Goal: Task Accomplishment & Management: Complete application form

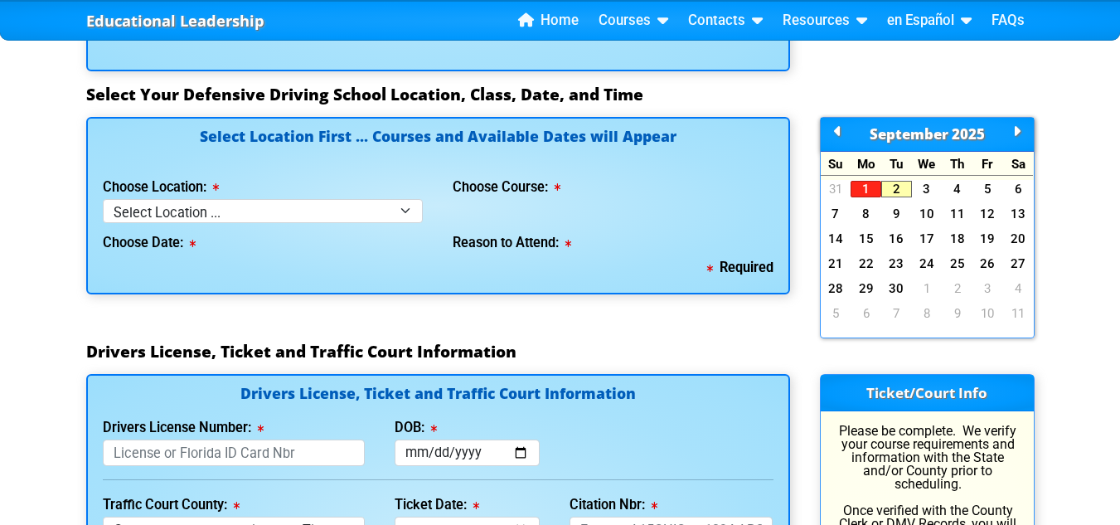
scroll to position [1498, 0]
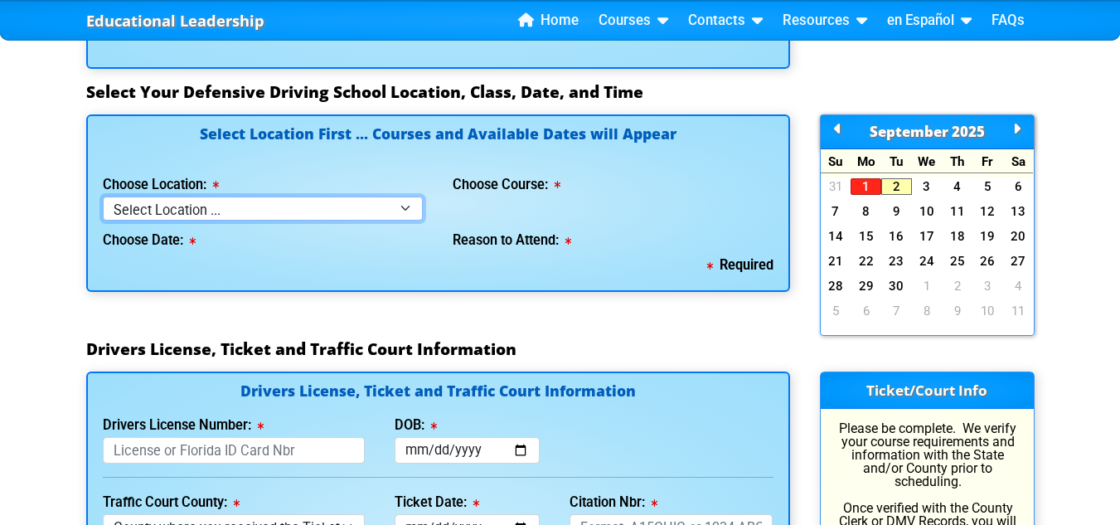
click at [416, 210] on select "Select Location ... Tampa Orlando Kissimmee [GEOGRAPHIC_DATA] - en español [GEO…" at bounding box center [263, 208] width 321 height 24
select select "2"
click at [103, 196] on select "Select Location ... Tampa Orlando Kissimmee [GEOGRAPHIC_DATA] - en español [GEO…" at bounding box center [263, 208] width 321 height 24
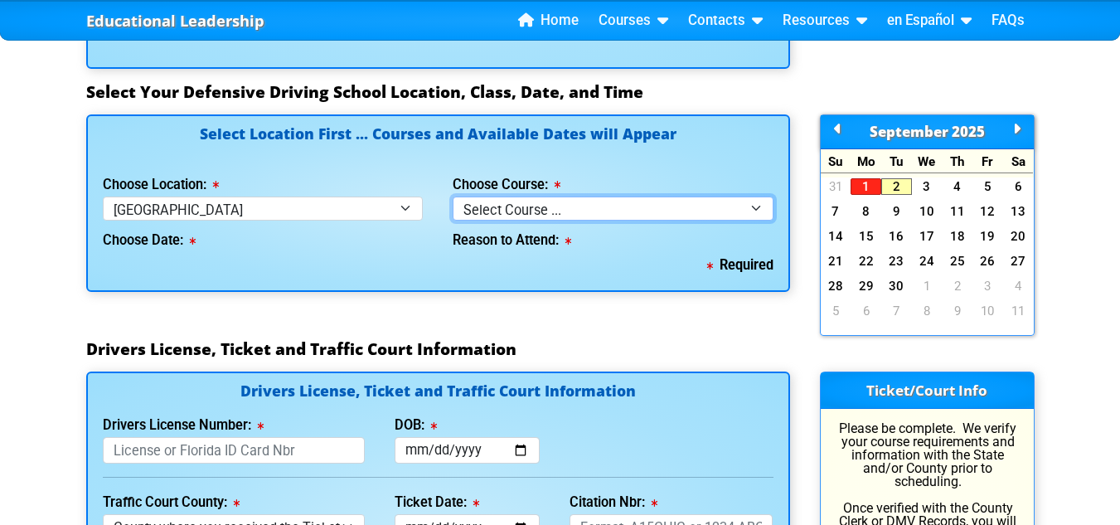
click at [764, 211] on select "Select Course ... 4 Hour BDI Class (Basic Course & TCAC) 4 Hour Under 25 Class …" at bounding box center [612, 208] width 321 height 24
select select "1"
click at [452, 196] on select "Select Course ... 4 Hour BDI Class (Basic Course & TCAC) 4 Hour Under 25 Class …" at bounding box center [612, 208] width 321 height 24
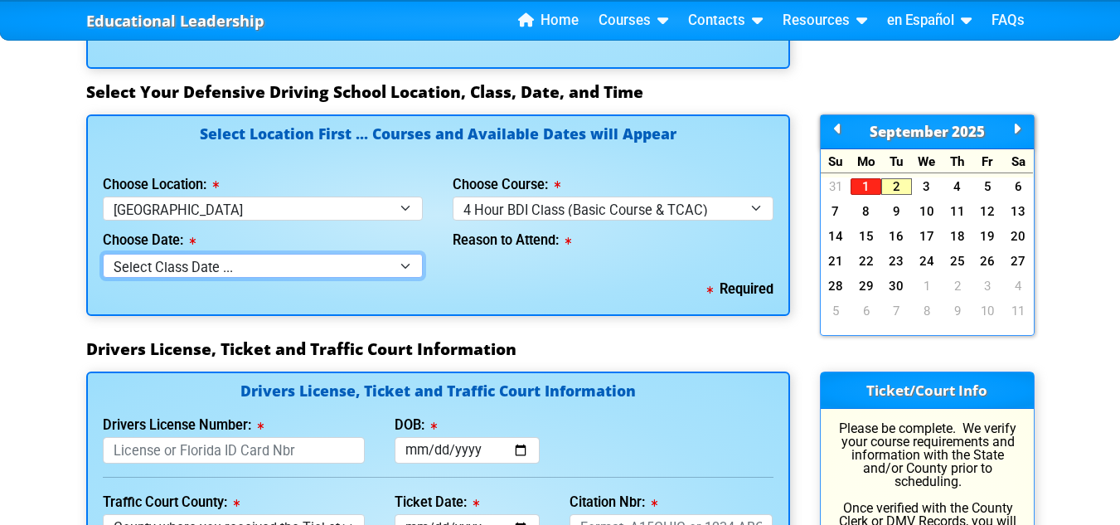
click at [418, 275] on select "Select Class Date ... [DATE] -- ([DATE] from 9:00am-1:00pm) [DATE] -- ([DATE] f…" at bounding box center [263, 266] width 321 height 24
select select "[DATE], 8"
click at [103, 254] on select "Select Class Date ... [DATE] -- ([DATE] from 9:00am-1:00pm) [DATE] -- ([DATE] f…" at bounding box center [263, 266] width 321 height 24
select select
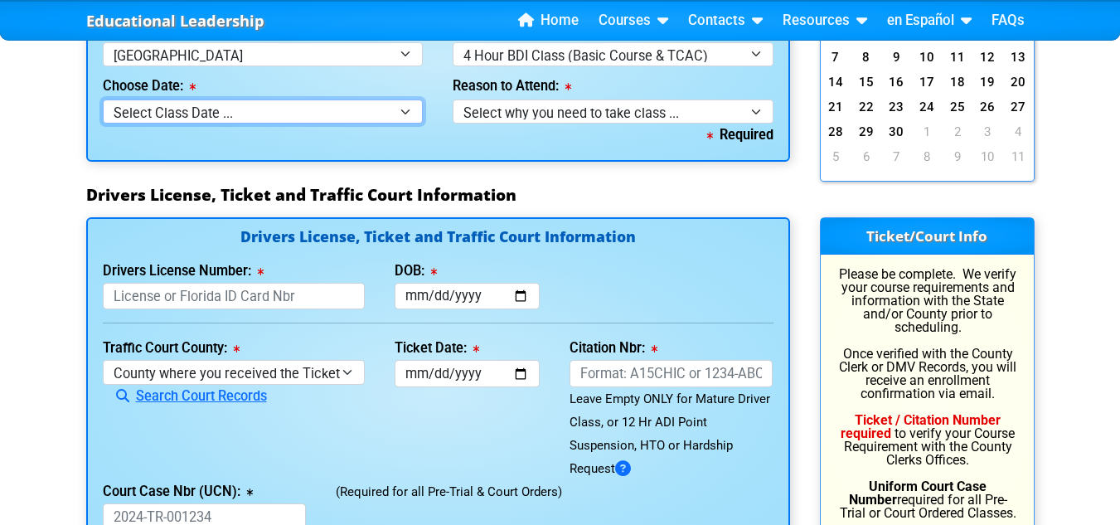
scroll to position [1661, 0]
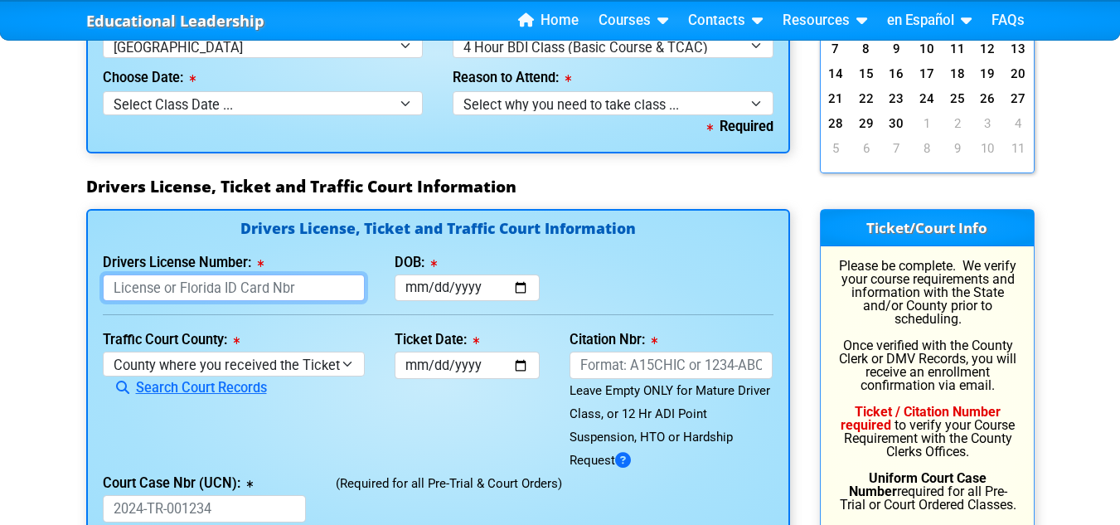
click at [336, 295] on input "Drivers License Number:" at bounding box center [234, 287] width 262 height 27
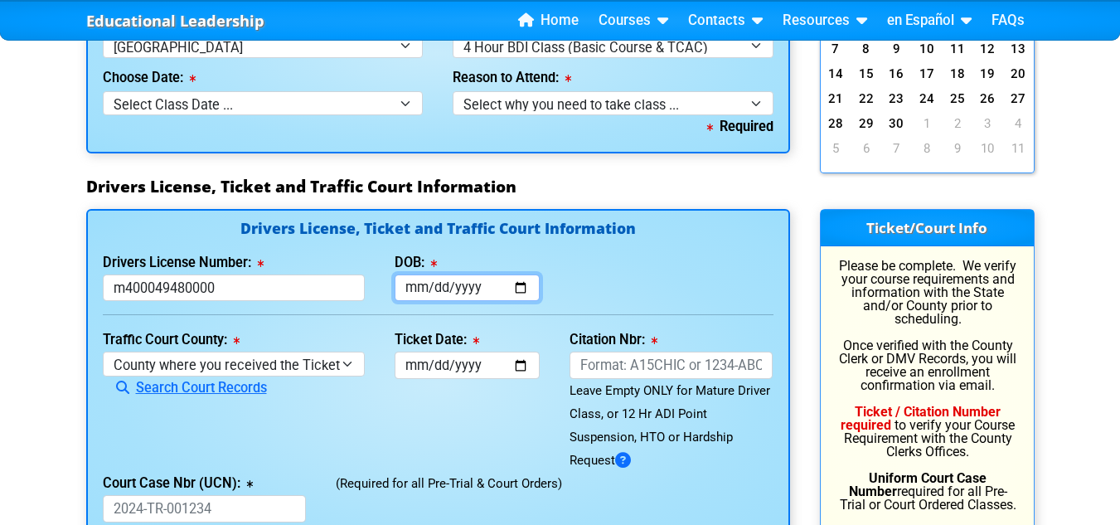
click at [530, 287] on input "DOB:" at bounding box center [466, 287] width 145 height 27
type input "M400049480000"
type input "[DATE]"
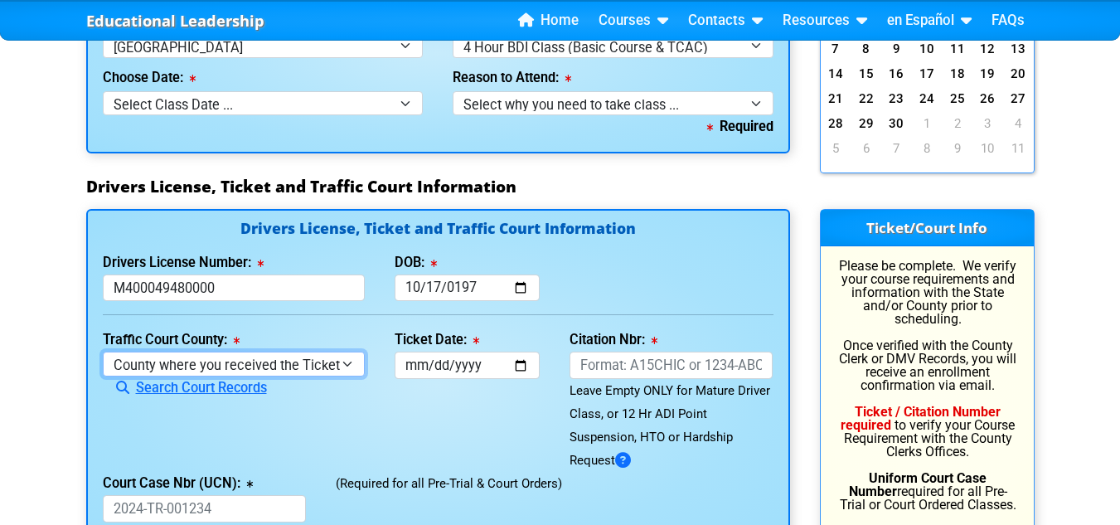
click at [352, 372] on select "County where you received the Ticket Out of State Out of State - [US_STATE] Out…" at bounding box center [234, 363] width 262 height 24
select select "{"countyName":"[GEOGRAPHIC_DATA]","state":"[US_STATE]","uniqueId":"8517cbb9-d23…"
click at [103, 351] on select "County where you received the Ticket Out of State Out of State - [US_STATE] Out…" at bounding box center [234, 363] width 262 height 24
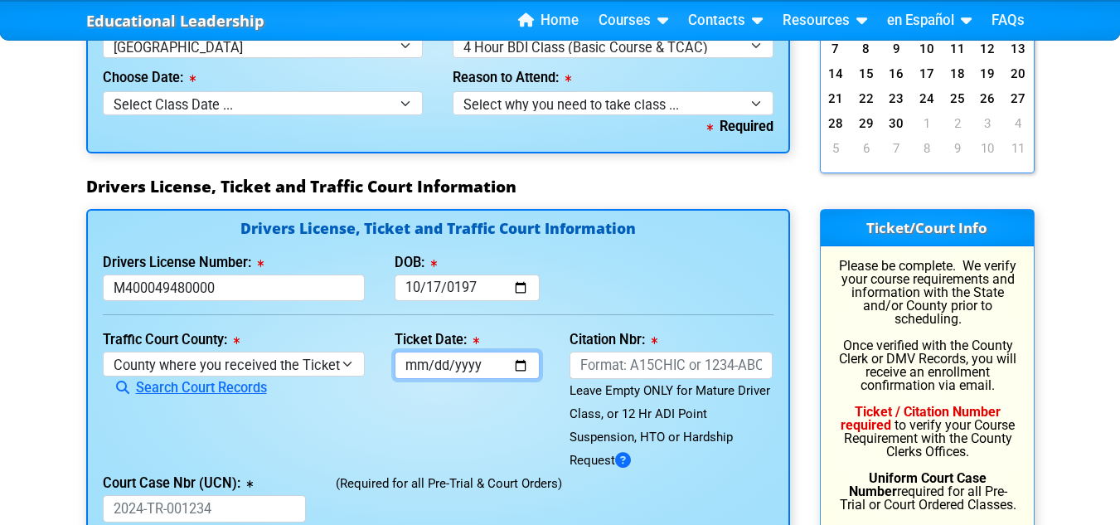
click at [528, 375] on input "Ticket Date:" at bounding box center [466, 364] width 145 height 27
type input "[DATE]"
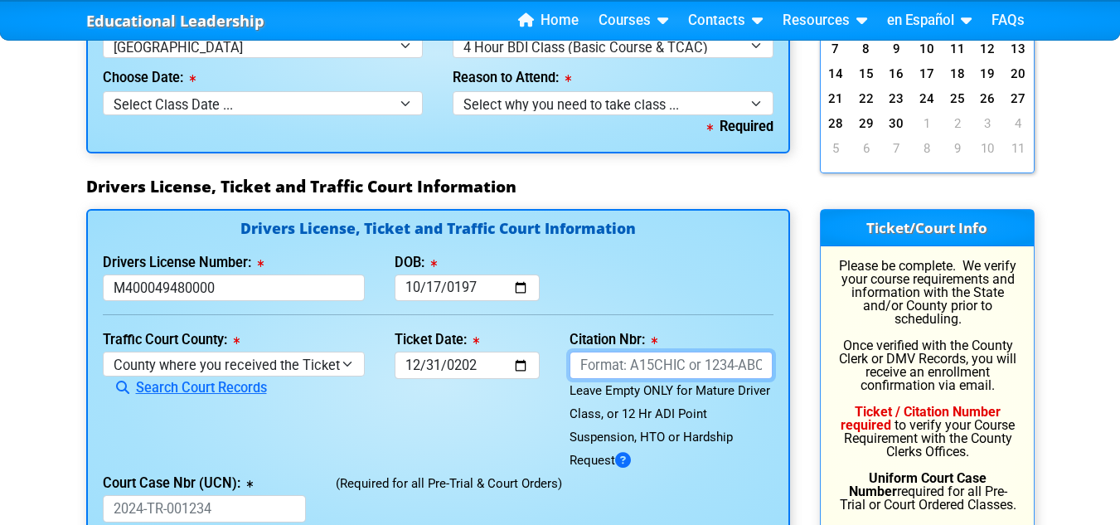
click at [753, 366] on input "Citation Nbr:" at bounding box center [671, 364] width 204 height 27
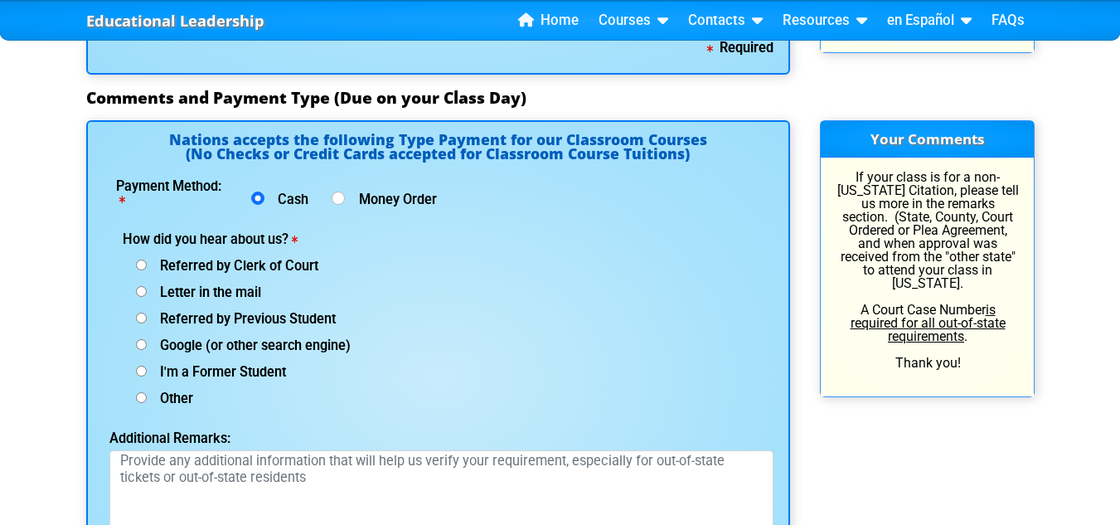
scroll to position [2152, 0]
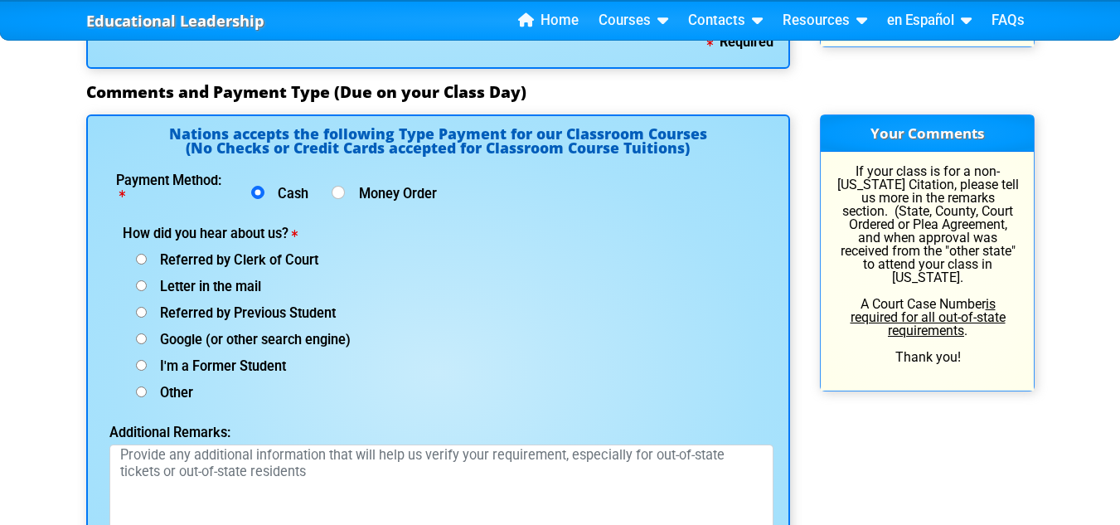
type input "AK9Z7AE"
click at [141, 338] on input "Google (or other search engine)" at bounding box center [141, 338] width 11 height 11
radio input "true"
click at [264, 191] on input "Cash" at bounding box center [257, 192] width 13 height 13
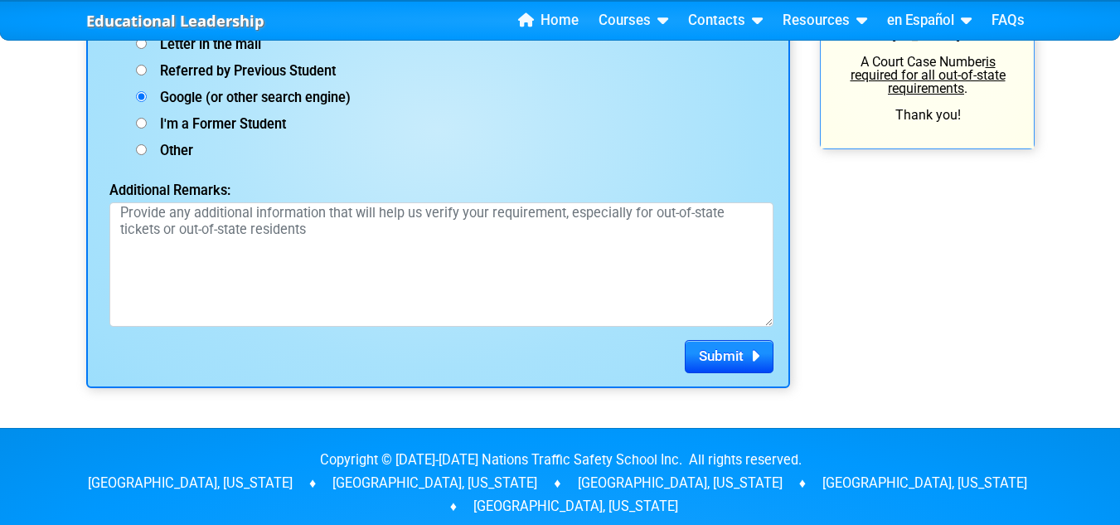
scroll to position [2397, 0]
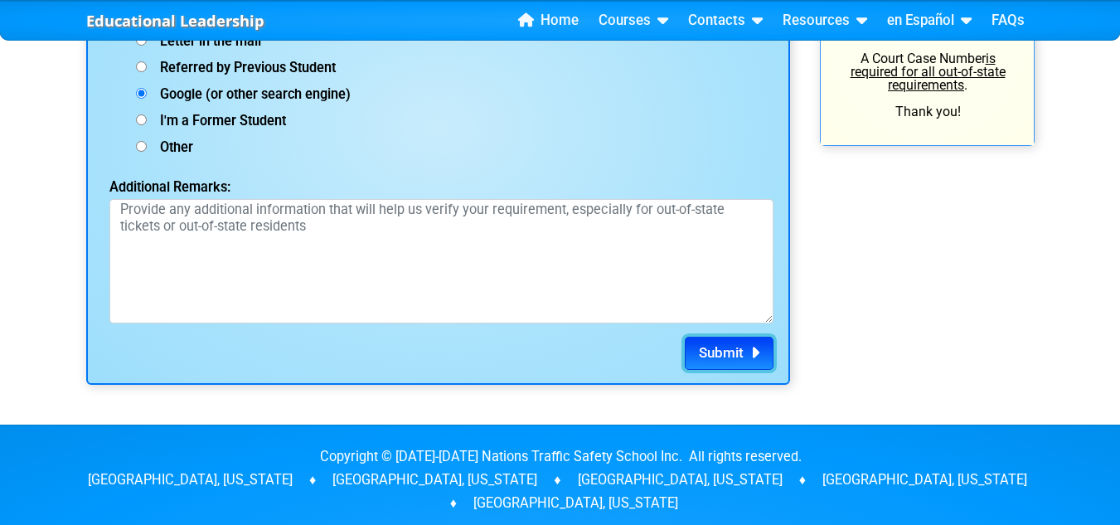
click at [733, 356] on span "Submit" at bounding box center [721, 352] width 45 height 17
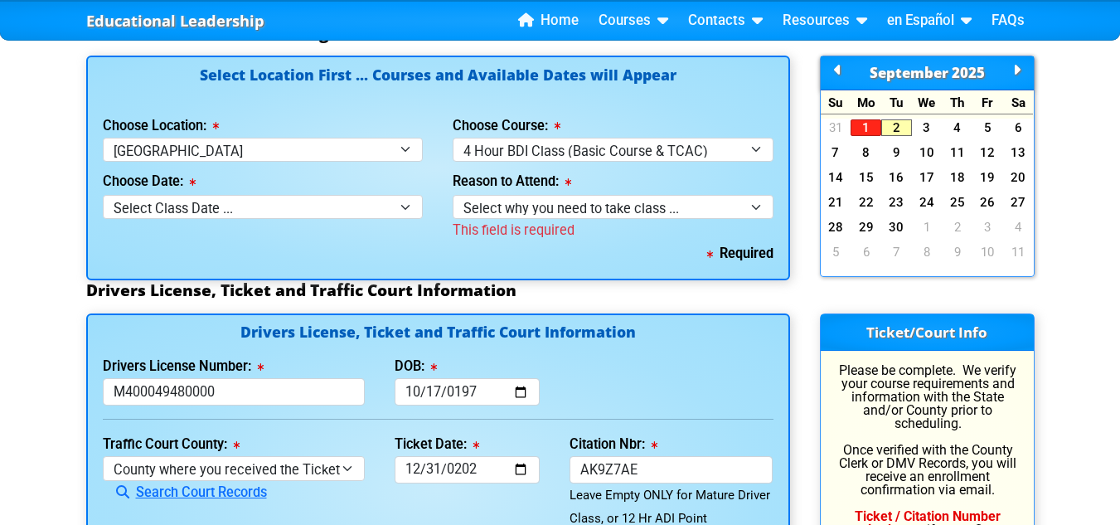
scroll to position [1647, 0]
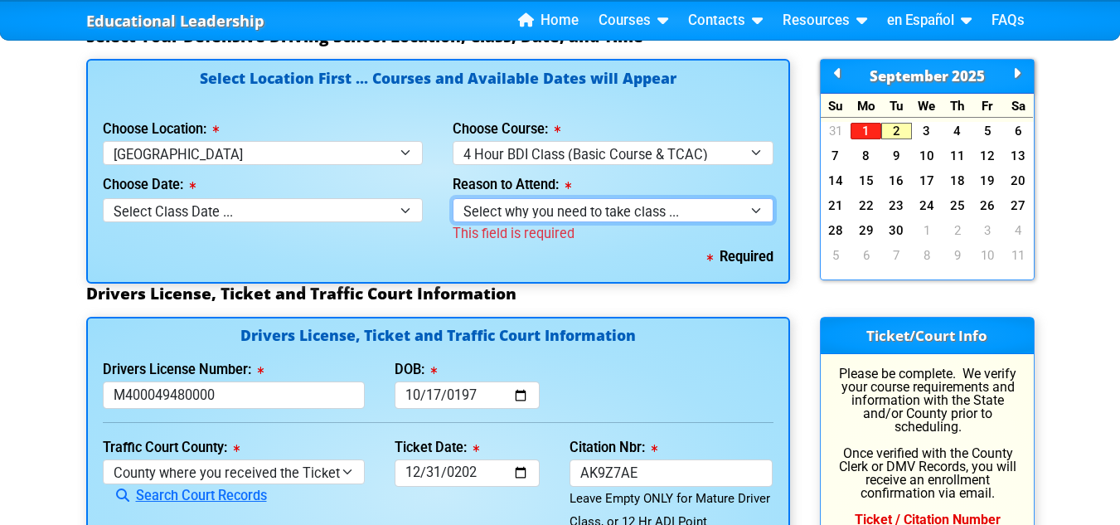
click at [754, 212] on select "Select why you need to take class ... Election for Traffic Ticket (No Points) C…" at bounding box center [612, 210] width 321 height 24
select select "BDI - Election for Traffic Ticket"
click at [452, 198] on select "Select why you need to take class ... Election for Traffic Ticket (No Points) C…" at bounding box center [612, 210] width 321 height 24
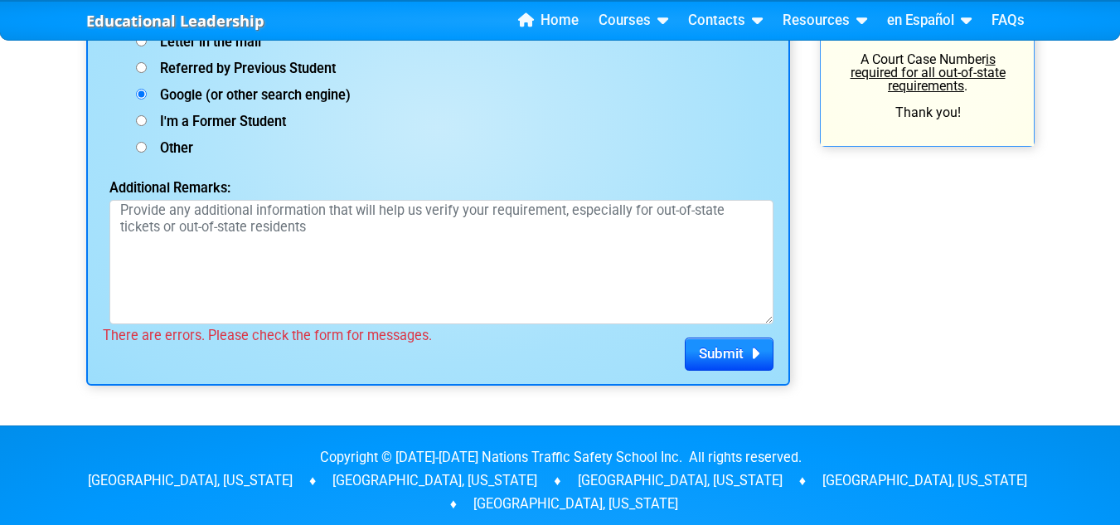
scroll to position [2498, 0]
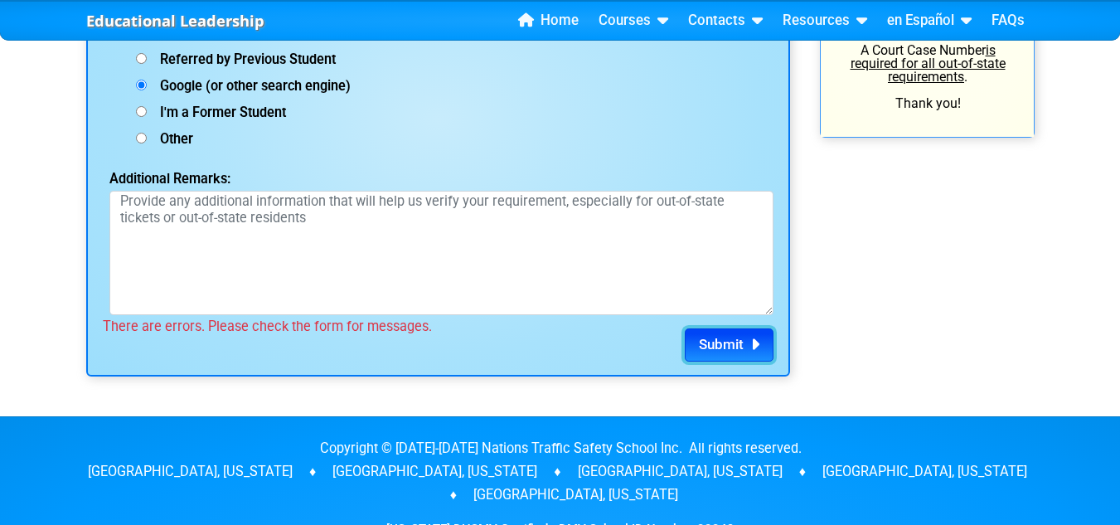
click at [719, 336] on span "Submit" at bounding box center [721, 344] width 45 height 17
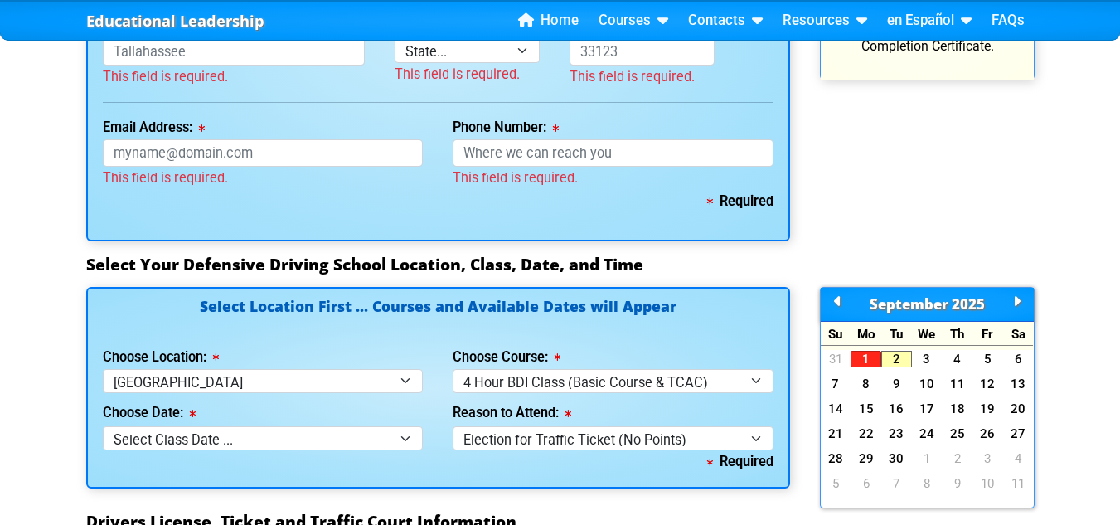
scroll to position [1417, 0]
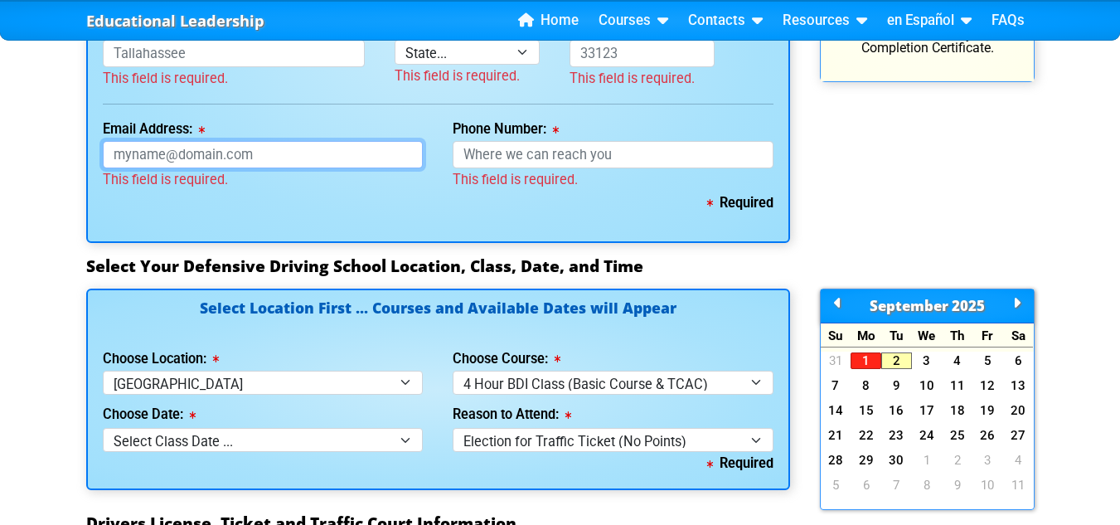
click at [284, 157] on input "Email Address:" at bounding box center [263, 154] width 321 height 27
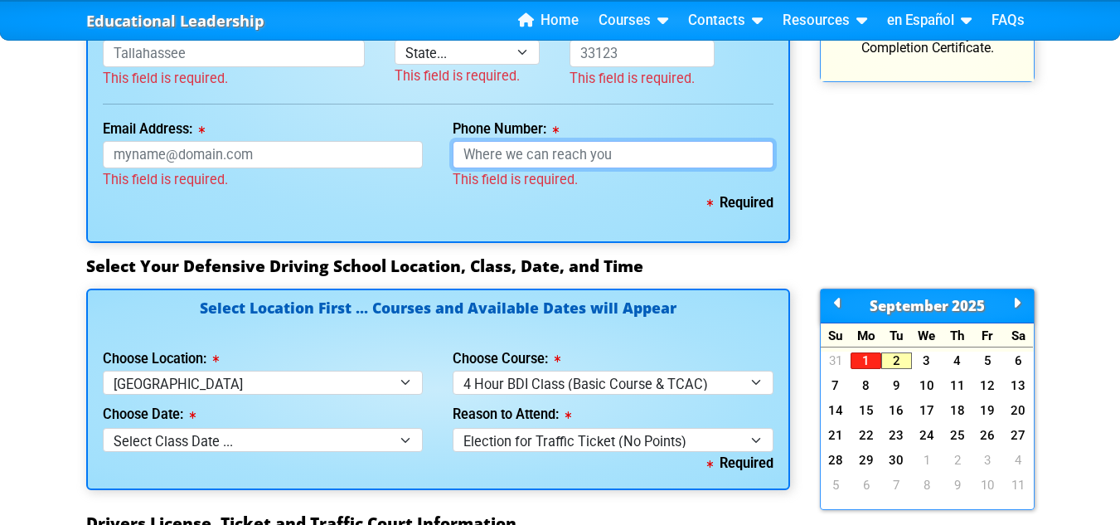
click at [653, 158] on input "Phone Number:" at bounding box center [612, 154] width 321 height 27
type input "[PHONE_NUMBER]"
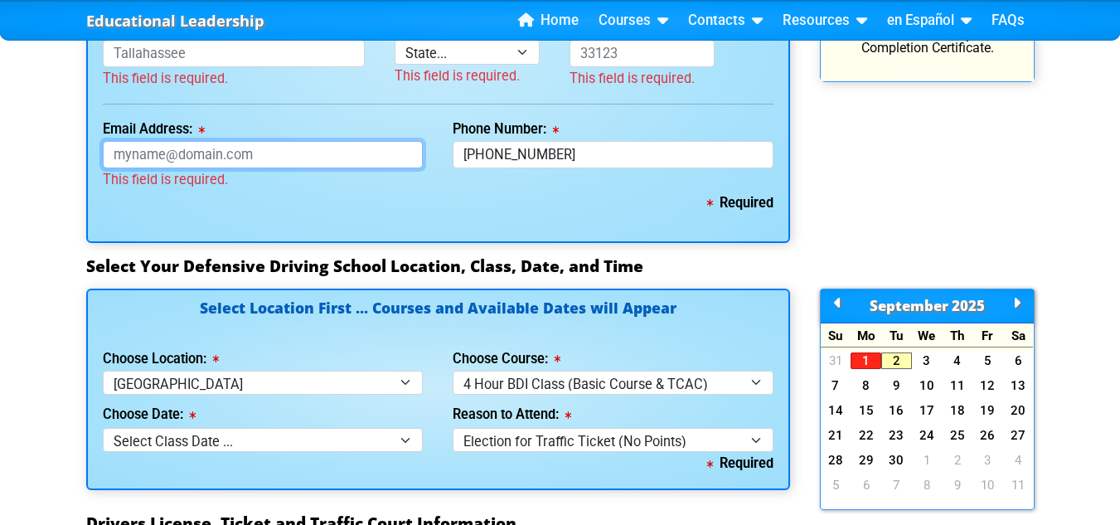
click at [309, 157] on input "Email Address:" at bounding box center [263, 154] width 321 height 27
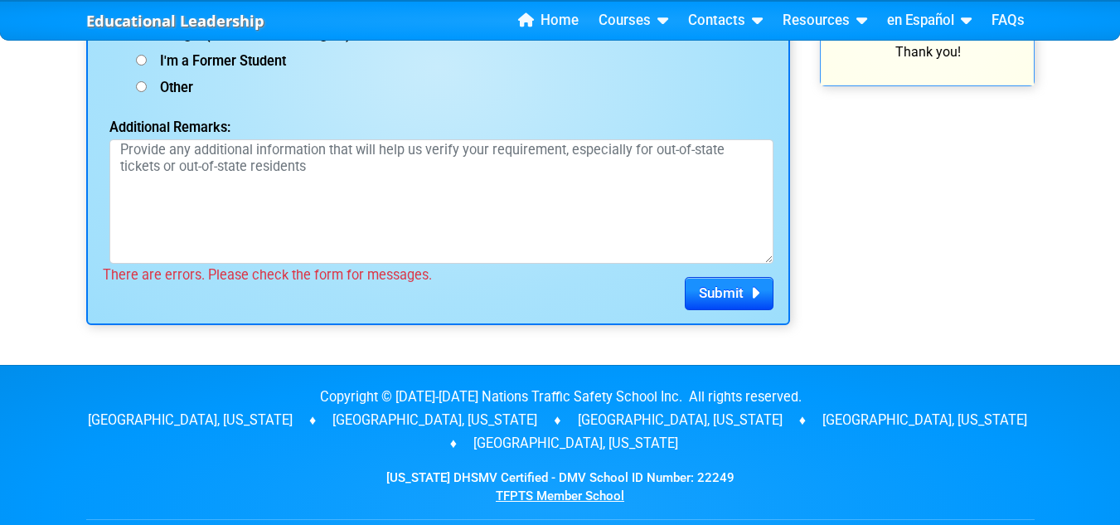
scroll to position [2541, 0]
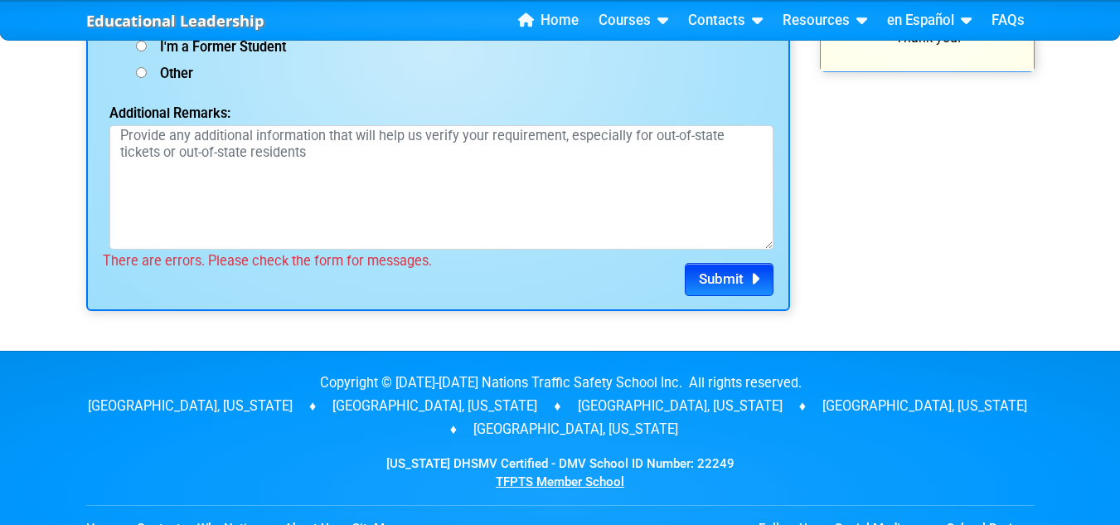
type input "[EMAIL_ADDRESS][DOMAIN_NAME]"
click at [731, 285] on span "Submit" at bounding box center [721, 278] width 45 height 17
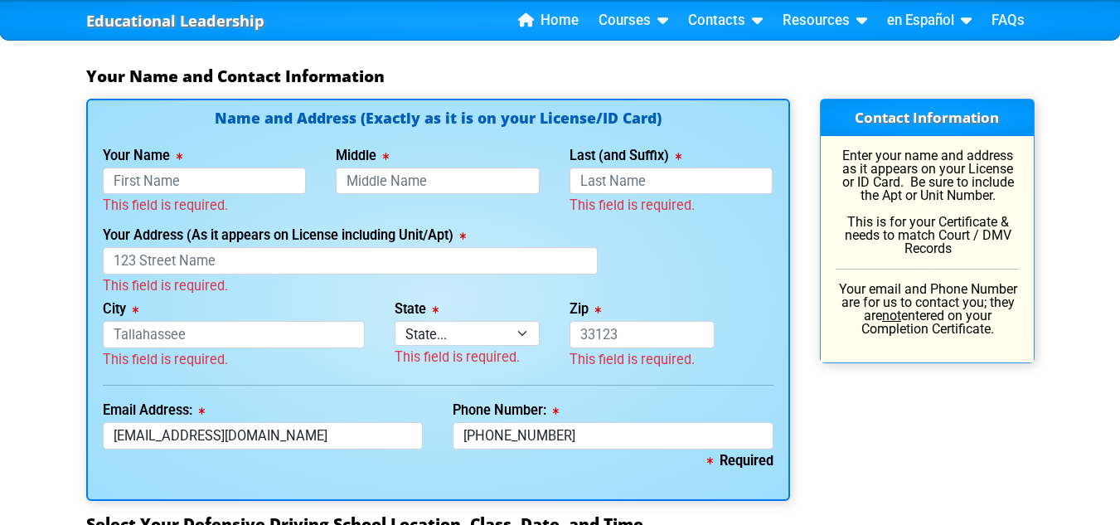
scroll to position [1107, 0]
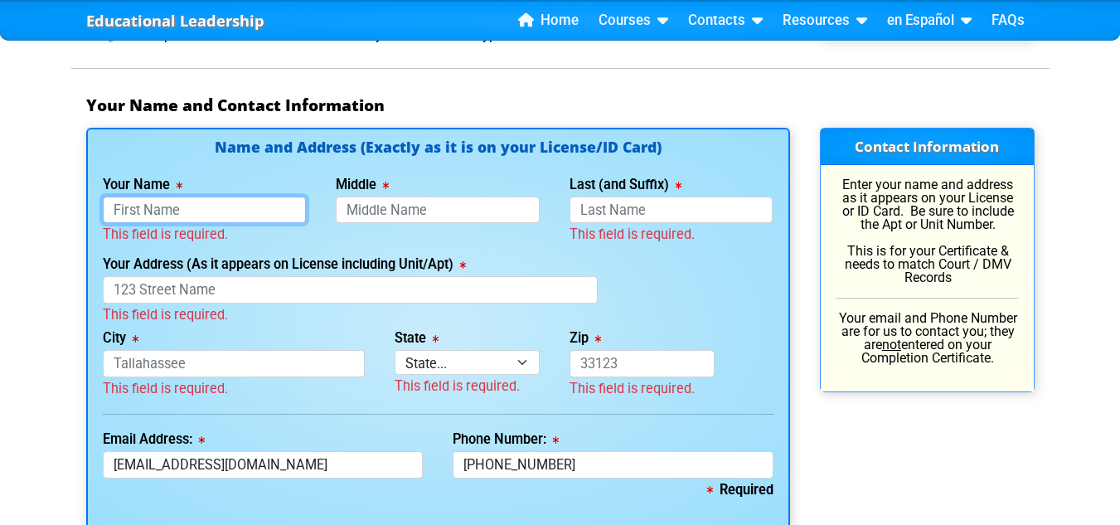
click at [268, 214] on input "Your Name" at bounding box center [205, 209] width 204 height 27
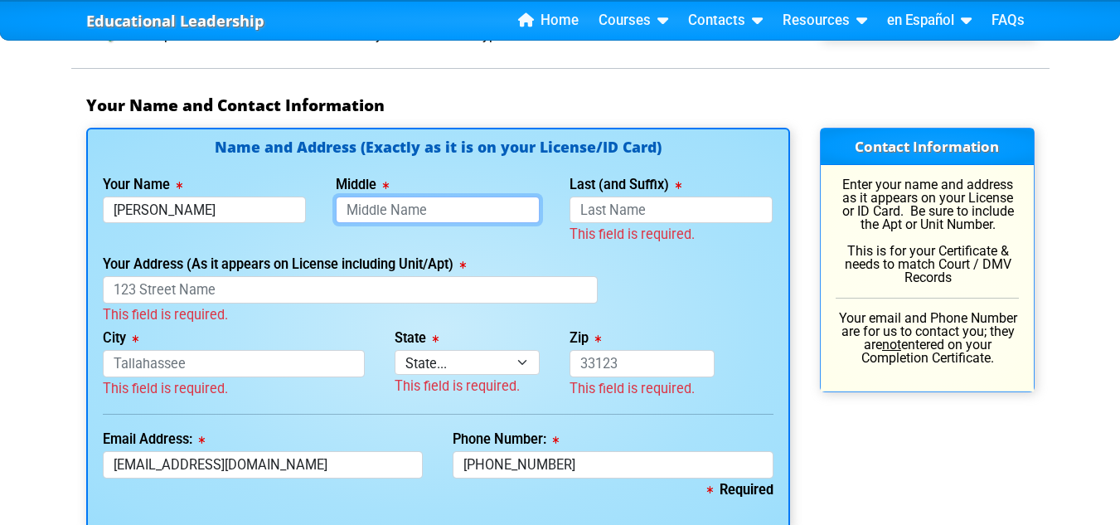
click at [482, 210] on input "Middle" at bounding box center [438, 209] width 204 height 27
type input "[PERSON_NAME]"
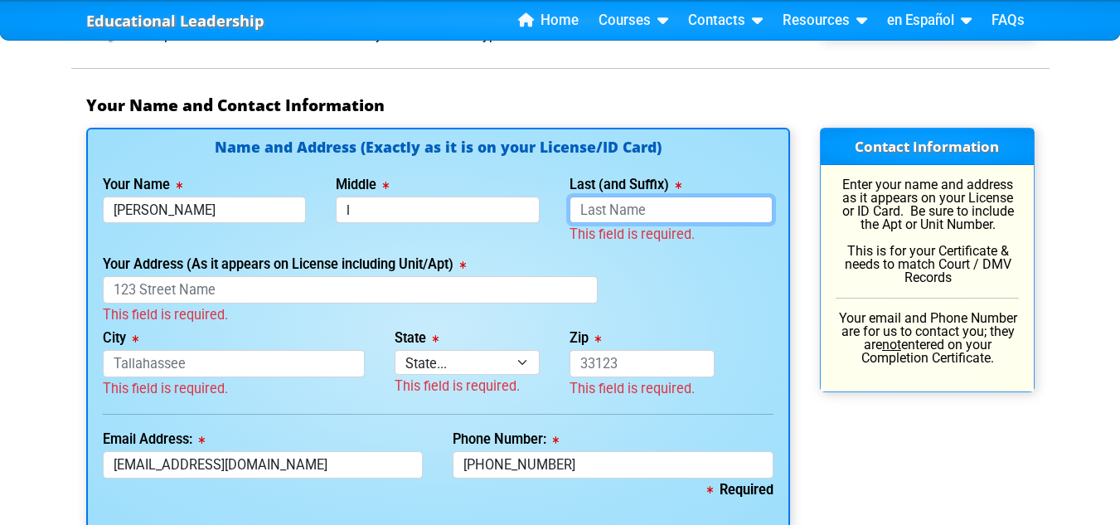
click at [693, 215] on input "Last (and Suffix)" at bounding box center [671, 209] width 204 height 27
type input "L"
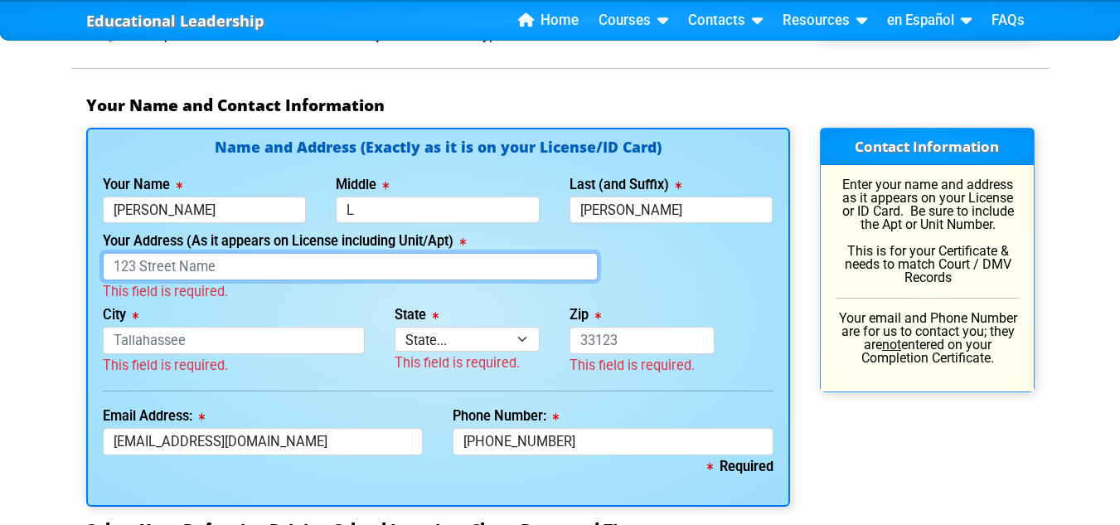
click at [250, 259] on input "Your Address (As it appears on License including Unit/Apt)" at bounding box center [351, 266] width 496 height 27
type input "[PERSON_NAME]"
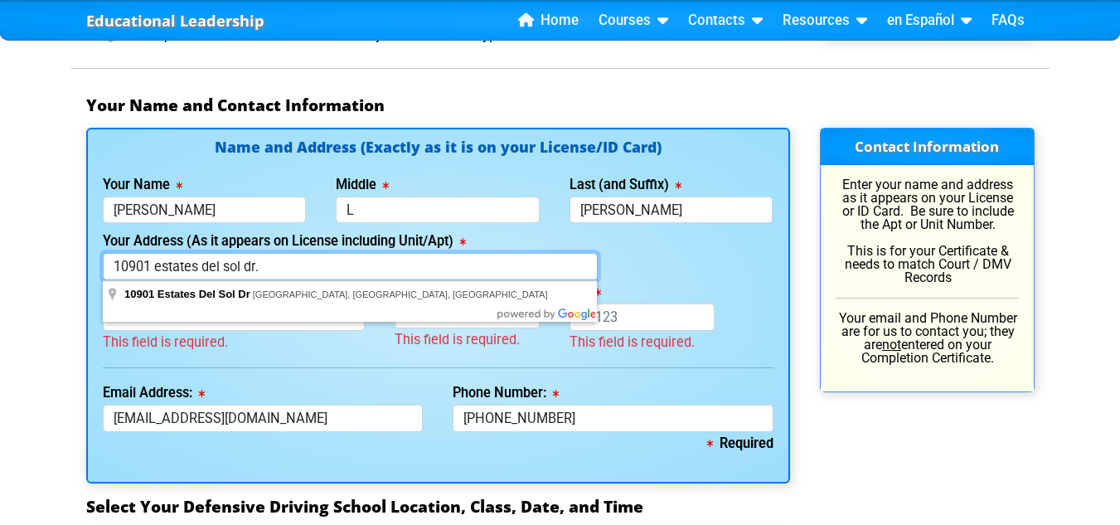
type input "10901 estates del sol dr."
click at [706, 275] on div "Your Address (As it appears on License including Unit/Apt) [STREET_ADDRESS]" at bounding box center [438, 255] width 700 height 51
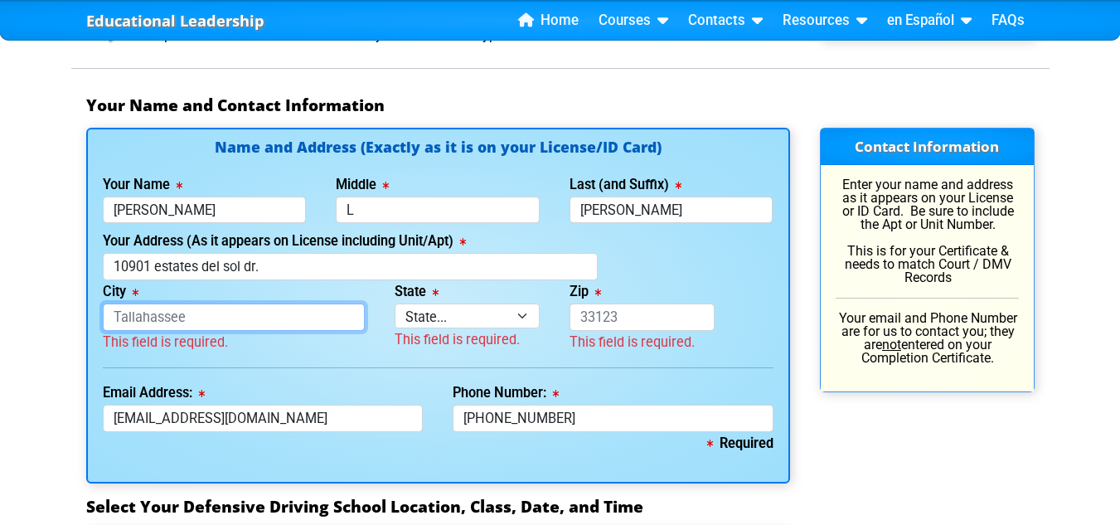
click at [290, 319] on input "City" at bounding box center [234, 316] width 262 height 27
type input "riverview"
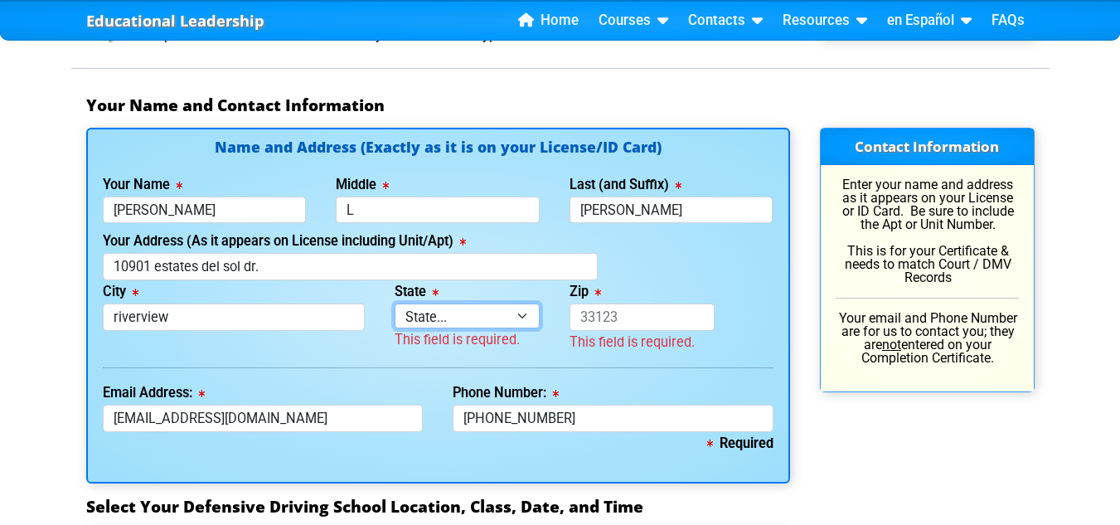
click at [521, 320] on select "State... FL AK AL AR AZ CA CO CT DE GA HI IA ID IL IN KS [GEOGRAPHIC_DATA] LA M…" at bounding box center [466, 315] width 145 height 24
click at [551, 351] on div "State State... FL AK AL AR AZ CA CO CT DE GA HI IA ID IL IN KS [GEOGRAPHIC_DATA…" at bounding box center [467, 317] width 175 height 74
click at [528, 317] on select "State... FL AK AL AR AZ CA CO CT DE GA HI IA ID IL IN KS [GEOGRAPHIC_DATA] LA M…" at bounding box center [466, 315] width 145 height 24
select select "{"fullName":"[US_STATE]","abbreviation":"FL","uniqueId":"1d559909-6cf0-4a4d-848…"
click at [394, 303] on select "State... FL AK AL AR AZ CA CO CT DE GA HI IA ID IL IN KS [GEOGRAPHIC_DATA] LA M…" at bounding box center [466, 315] width 145 height 24
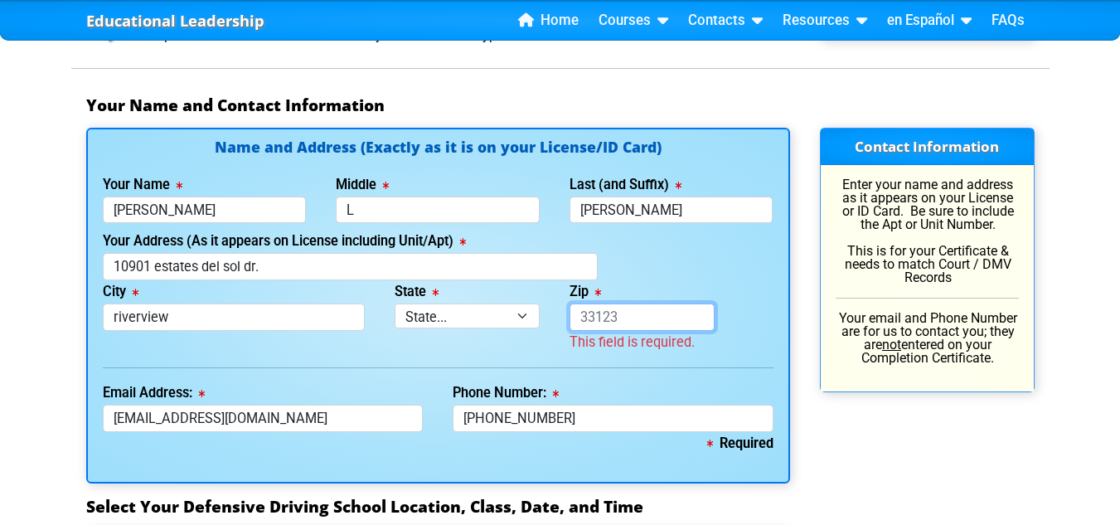
click at [668, 323] on input "Zip" at bounding box center [641, 316] width 145 height 27
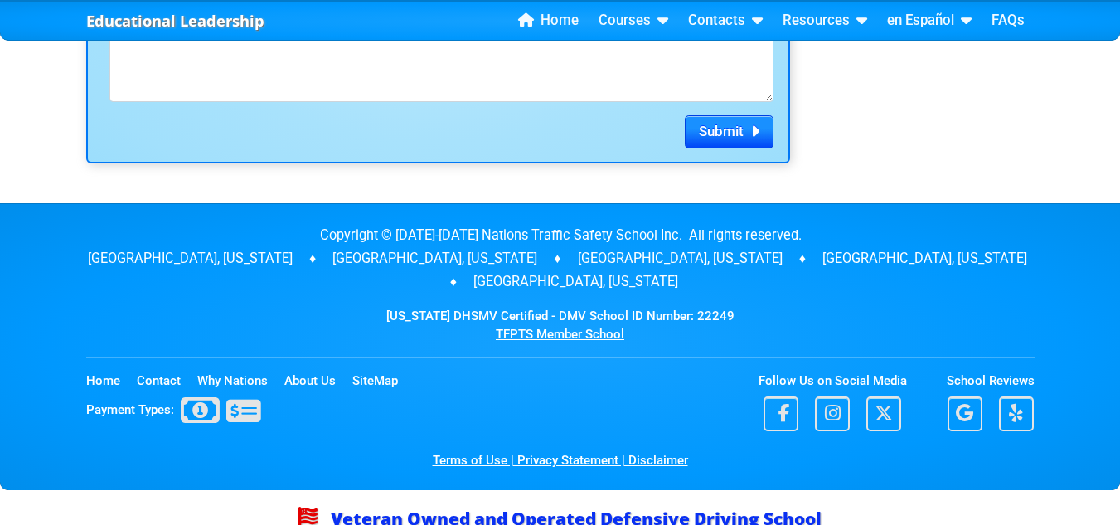
scroll to position [2621, 0]
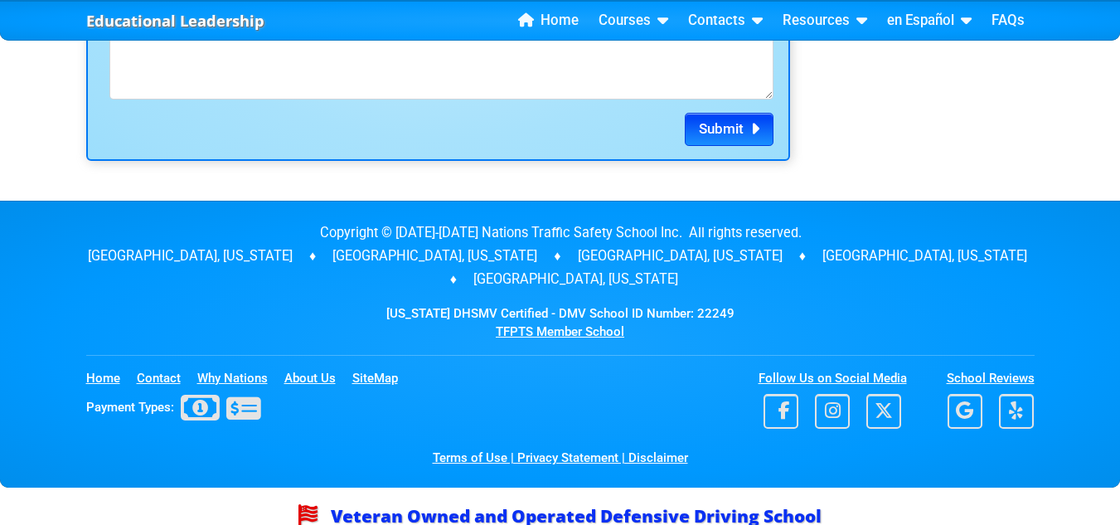
type input "33579"
click at [738, 130] on span "Submit" at bounding box center [721, 128] width 45 height 17
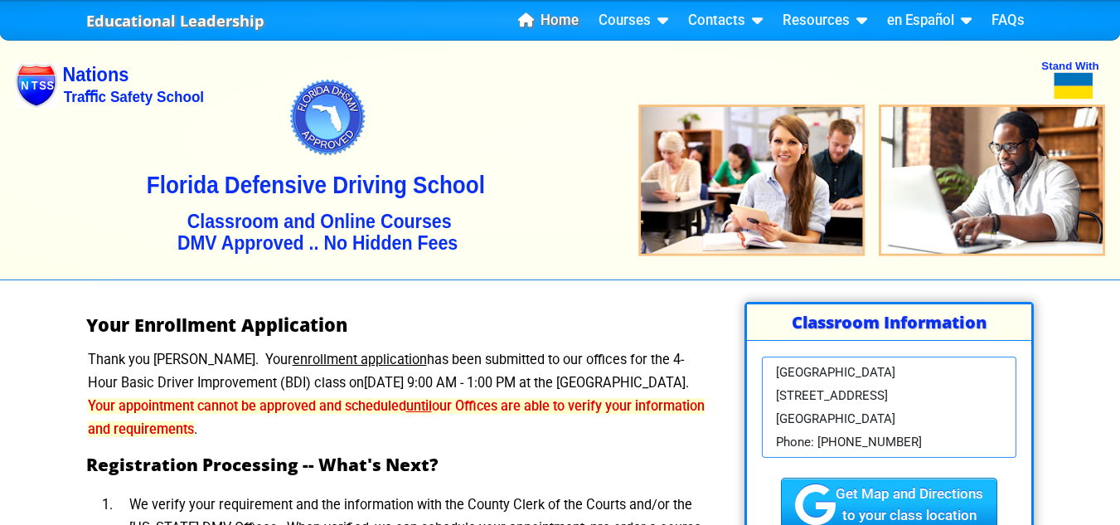
click at [555, 17] on link "Home" at bounding box center [548, 20] width 74 height 25
